Goal: Navigation & Orientation: Find specific page/section

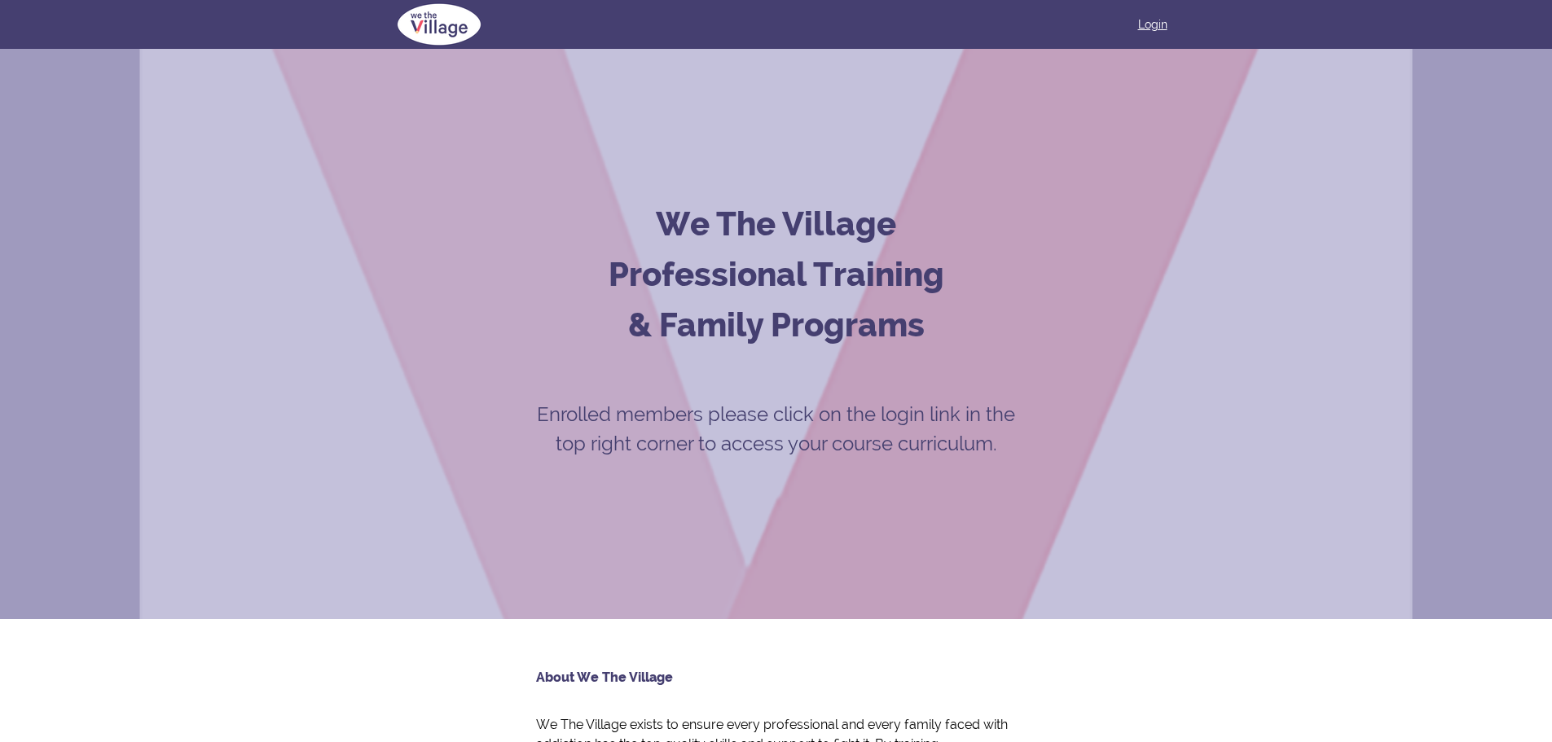
click at [1149, 22] on link "Login" at bounding box center [1152, 24] width 29 height 16
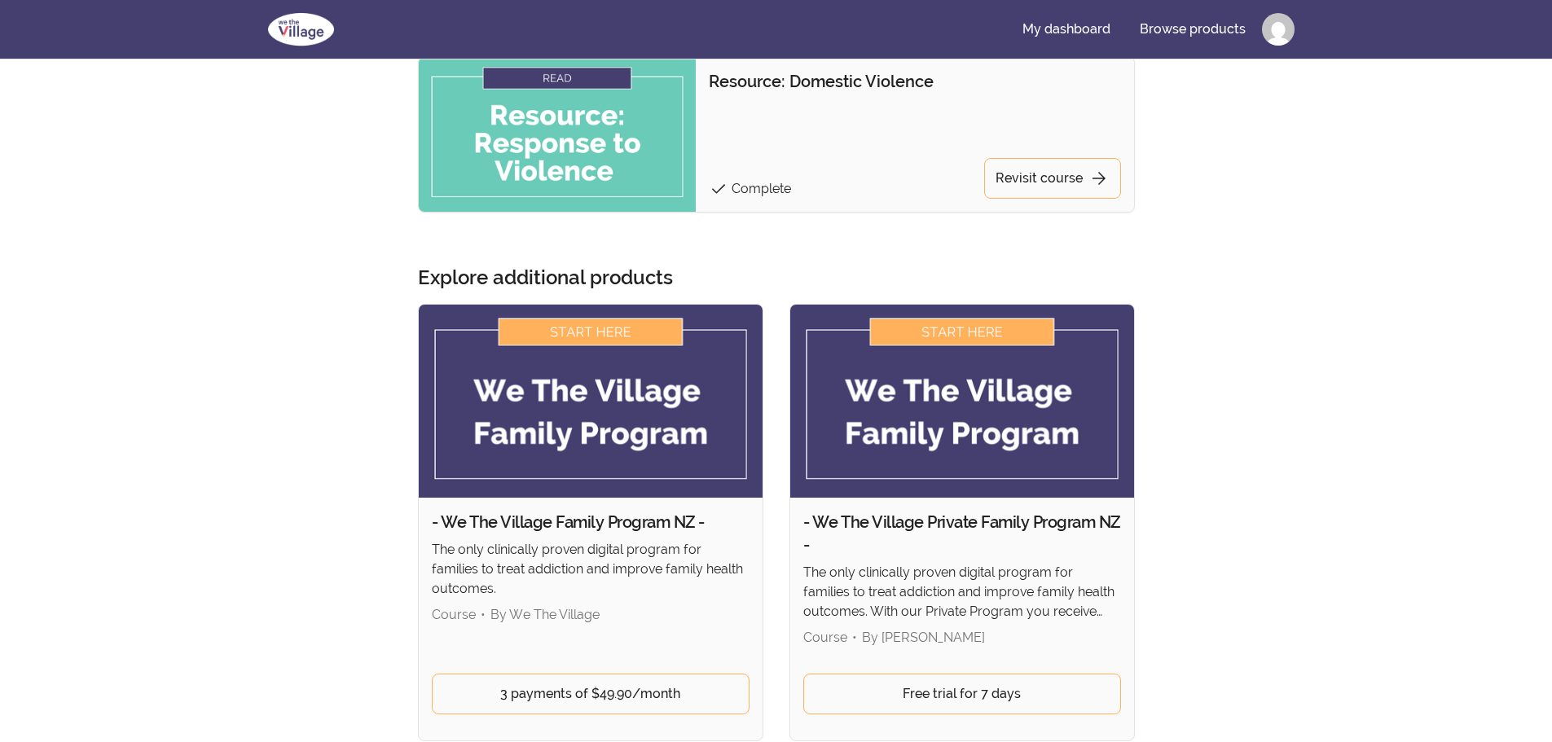
scroll to position [1792, 0]
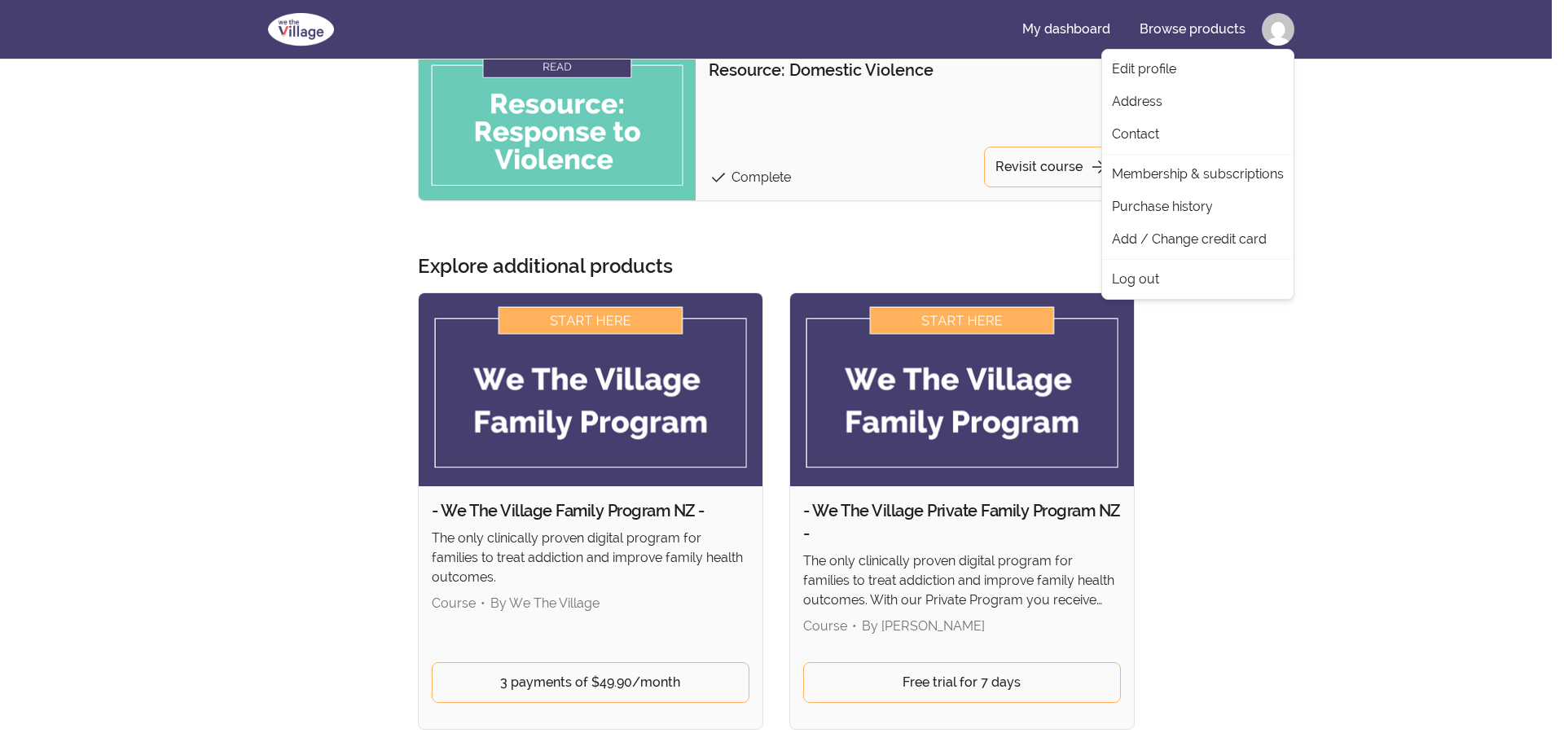
click at [1149, 283] on link "Log out" at bounding box center [1197, 279] width 185 height 33
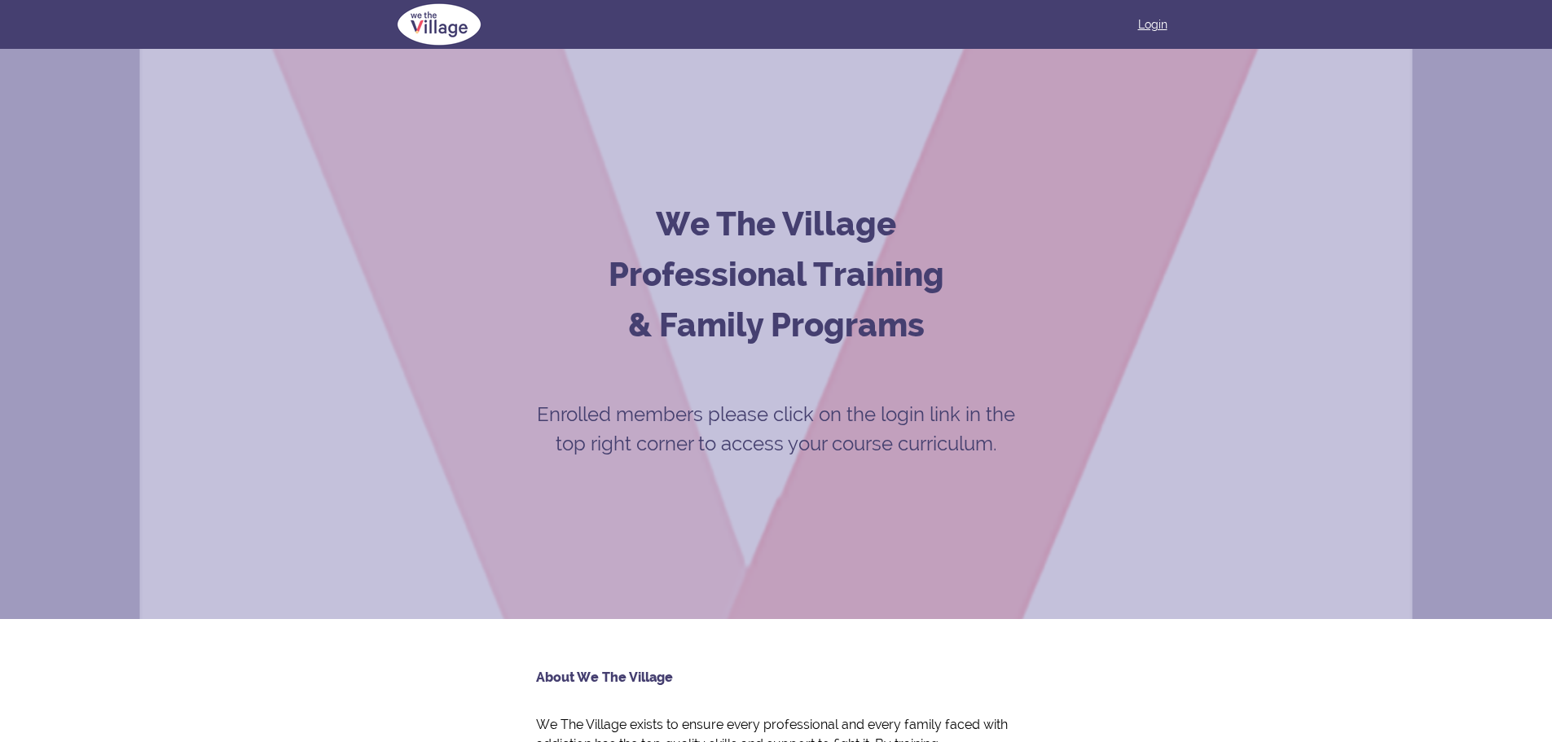
click at [1152, 30] on link "Login" at bounding box center [1152, 24] width 29 height 16
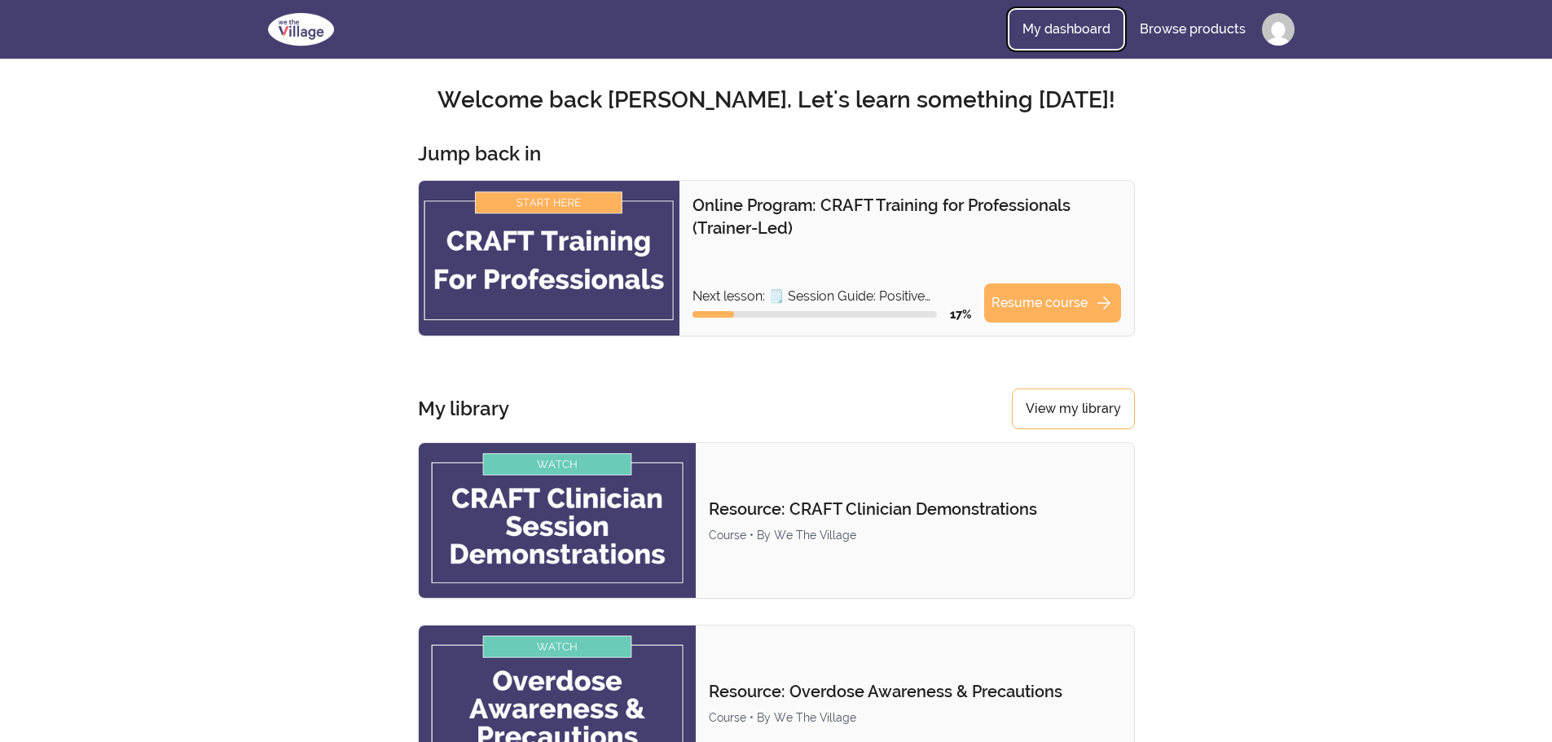
click at [1103, 26] on link "My dashboard" at bounding box center [1066, 29] width 114 height 39
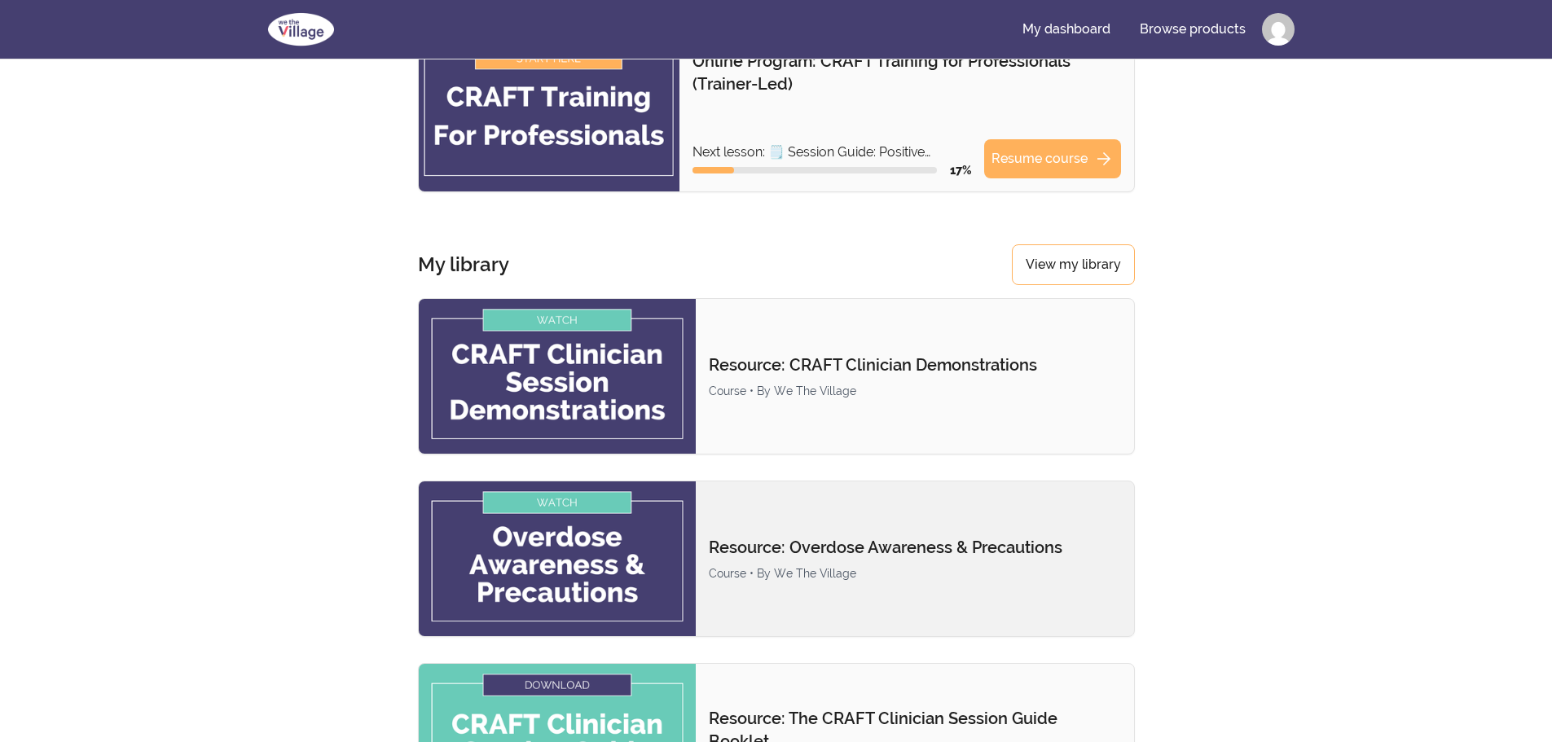
scroll to position [244, 0]
